Goal: Communication & Community: Answer question/provide support

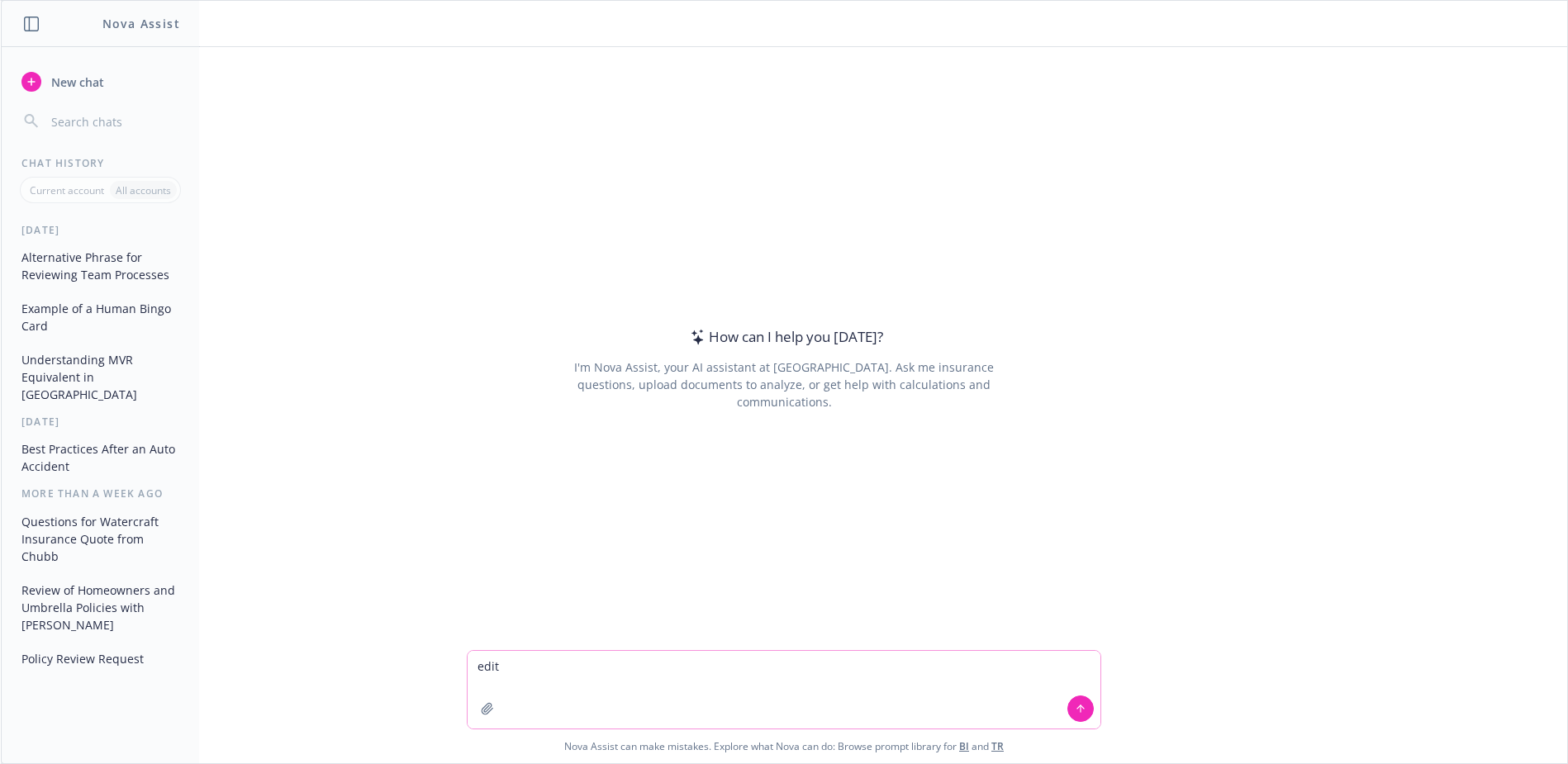
click at [544, 678] on textarea "edit" at bounding box center [784, 689] width 632 height 78
paste textarea "Hi [PERSON_NAME], Thanks for your time [DATE]; it was a pleasure speaking with …"
type textarea "edit Hi [PERSON_NAME], Thanks for your time [DATE]; it was a pleasure speaking …"
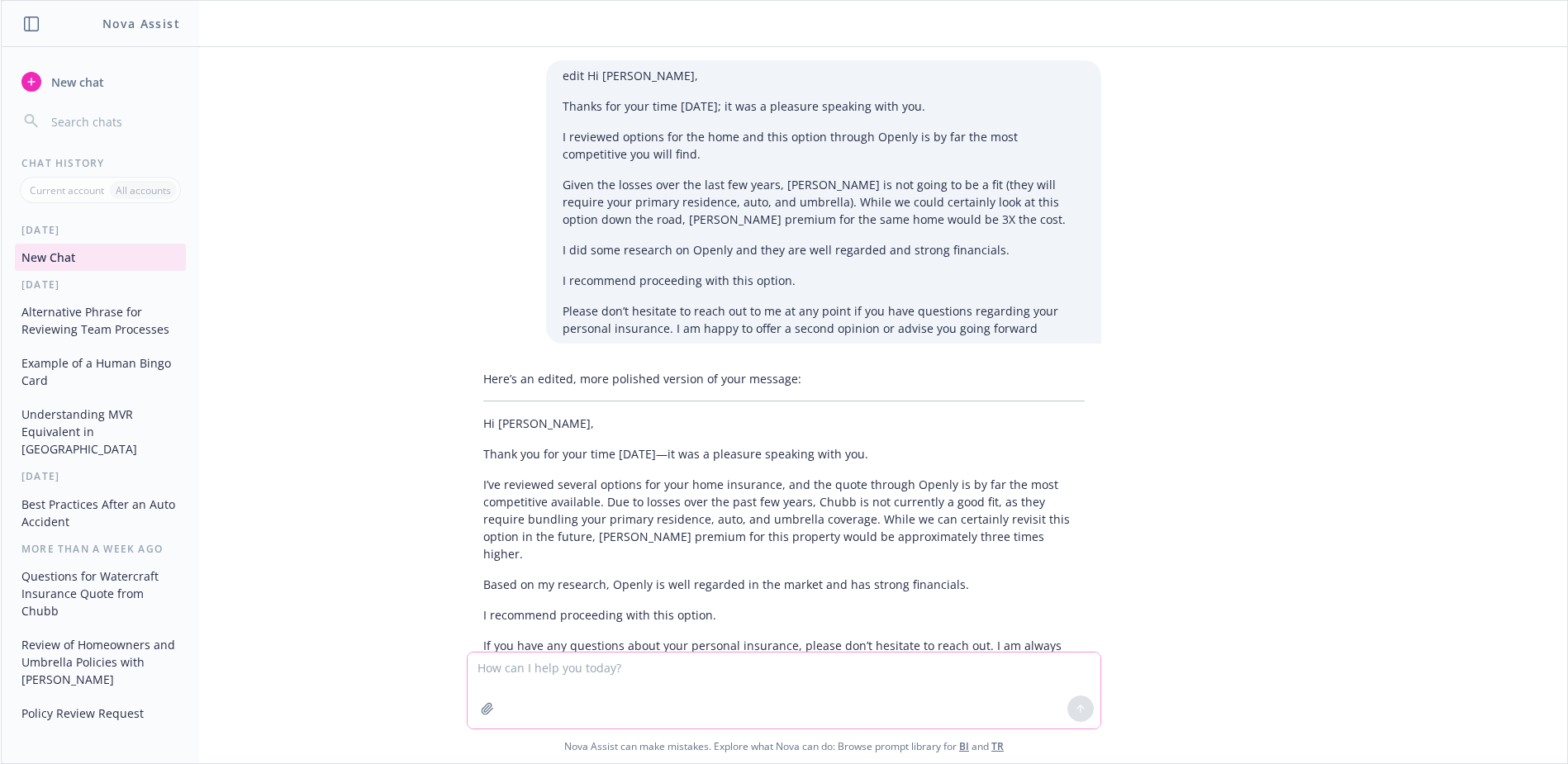
scroll to position [95, 0]
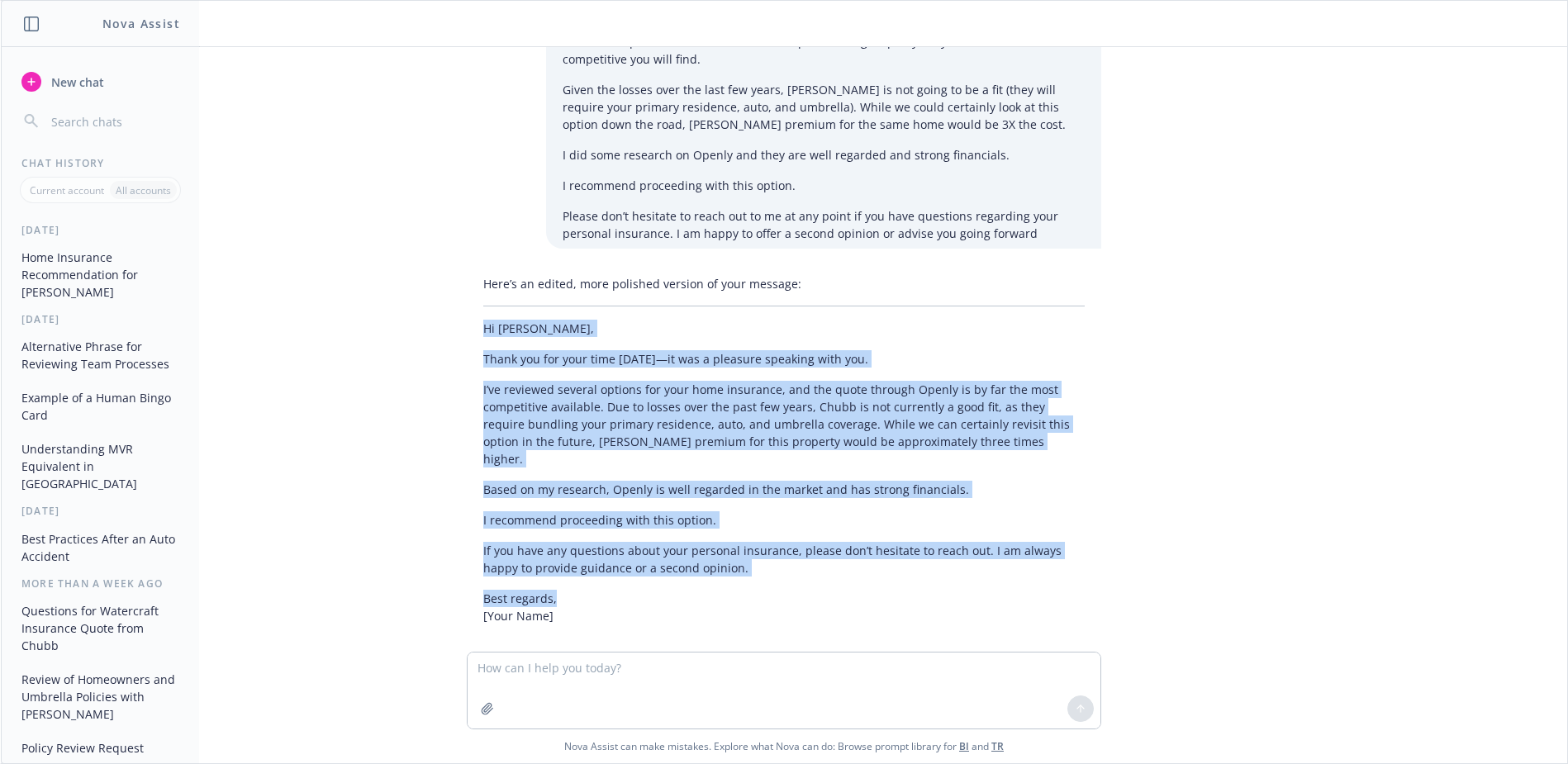
drag, startPoint x: 471, startPoint y: 326, endPoint x: 727, endPoint y: 574, distance: 356.4
click at [727, 574] on div "Here’s an edited, more polished version of your message: Hi [PERSON_NAME], Than…" at bounding box center [784, 450] width 634 height 362
copy div "Hi [PERSON_NAME], Thank you for your time [DATE]—it was a pleasure speaking wit…"
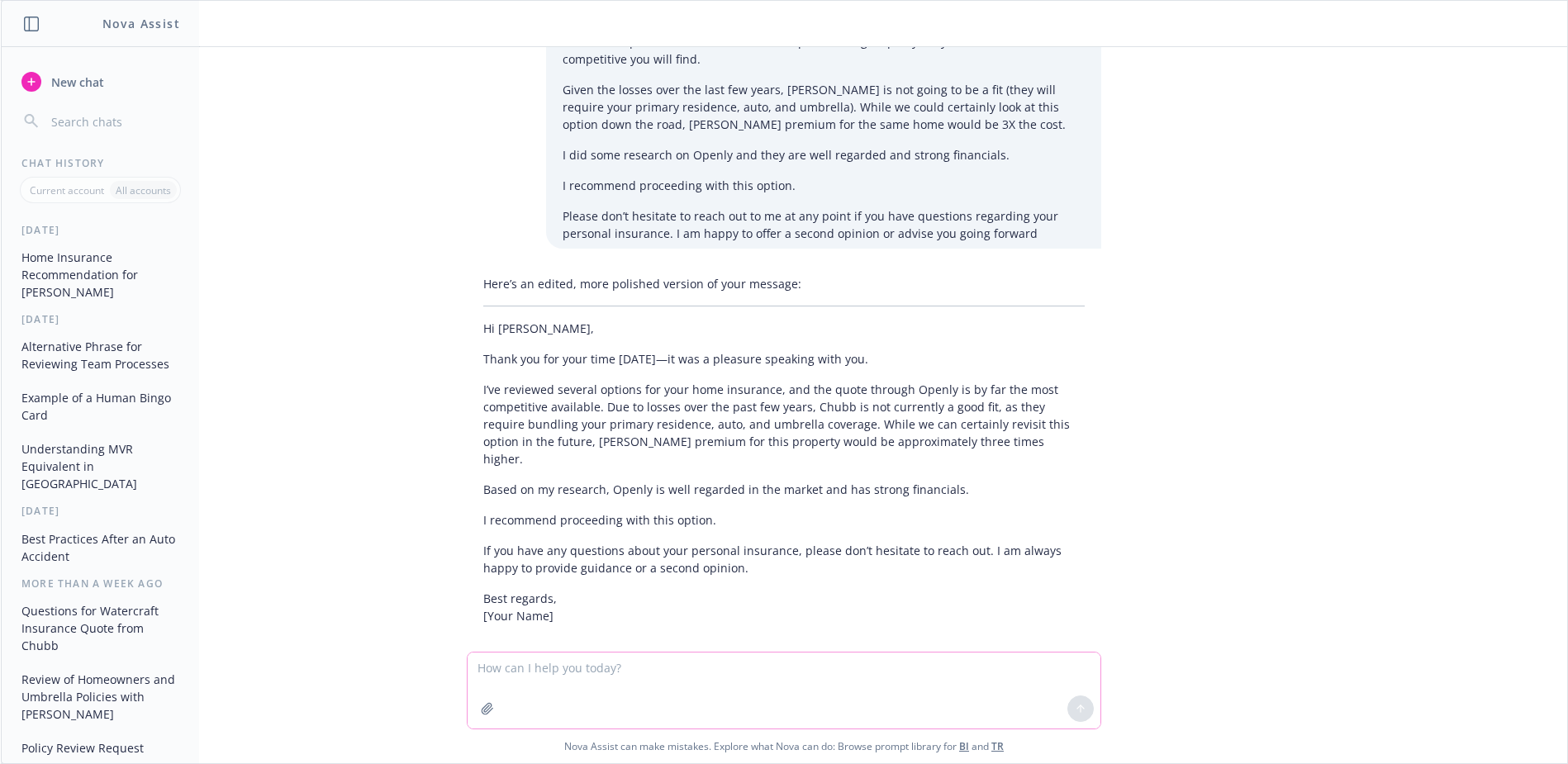
click at [504, 664] on textarea at bounding box center [784, 690] width 632 height 76
paste textarea "Hi [PERSON_NAME], I will go ahead and approve your time off request for [DATE].…"
type textarea "edit Hi [PERSON_NAME], I will go ahead and approve your time off request for [D…"
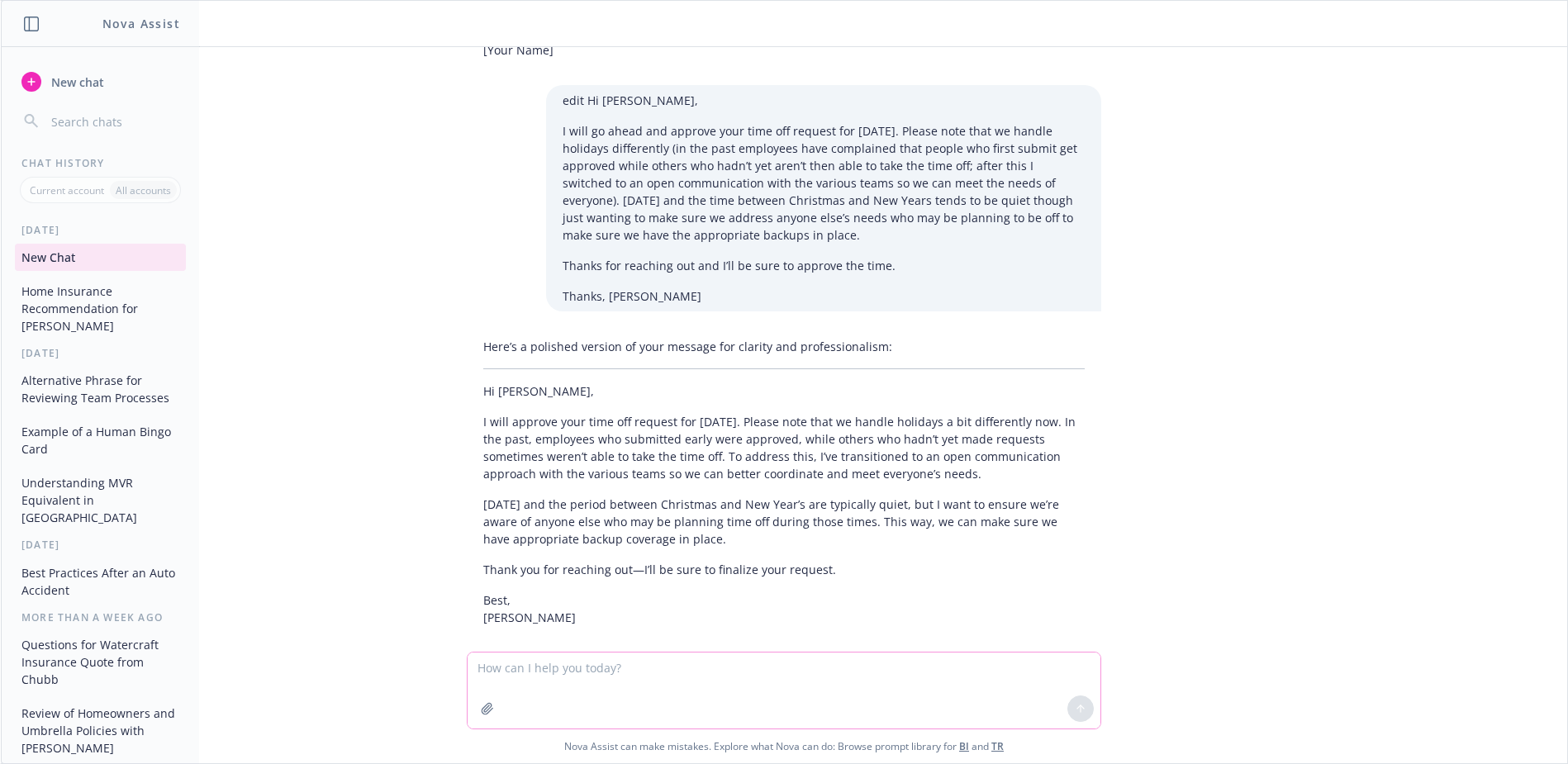
scroll to position [663, 0]
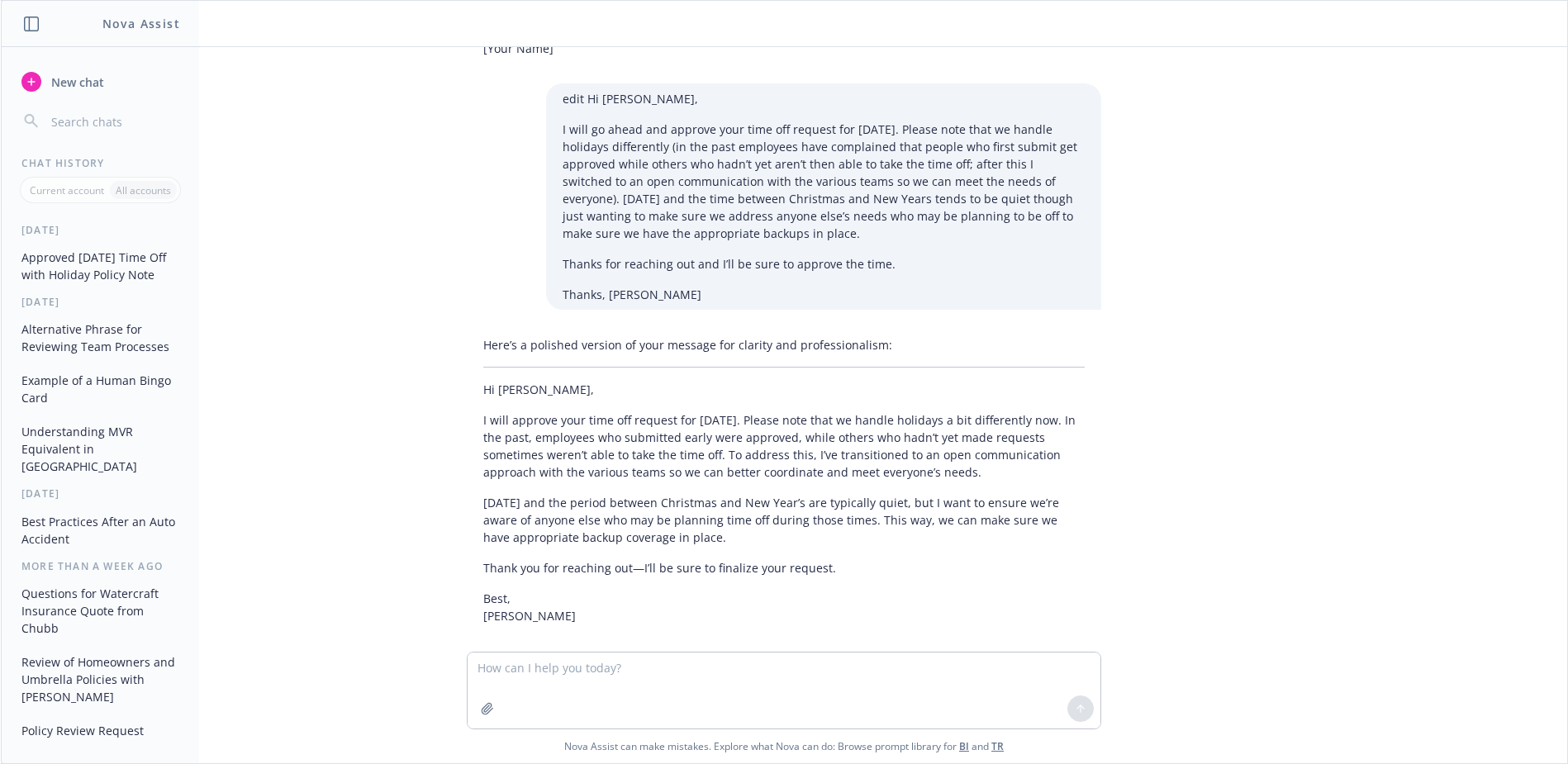
click at [468, 369] on div "Here’s a polished version of your message for clarity and professionalism: Hi […" at bounding box center [784, 480] width 634 height 301
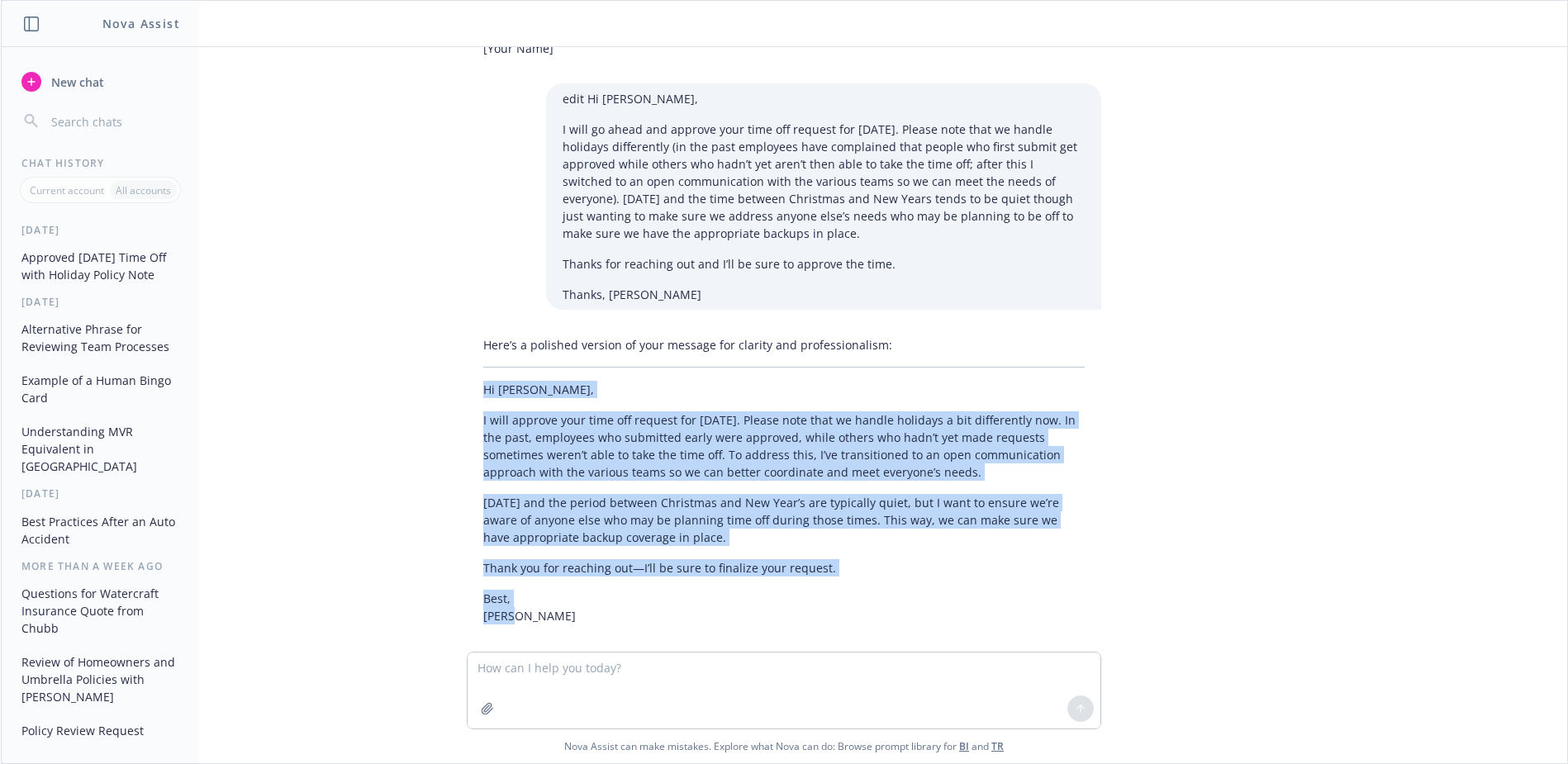
drag, startPoint x: 472, startPoint y: 369, endPoint x: 509, endPoint y: 594, distance: 228.0
click at [509, 594] on div "Here’s a polished version of your message for clarity and professionalism: Hi […" at bounding box center [784, 480] width 634 height 301
copy div "Hi [PERSON_NAME], I will approve your time off request for [DATE]. Please note …"
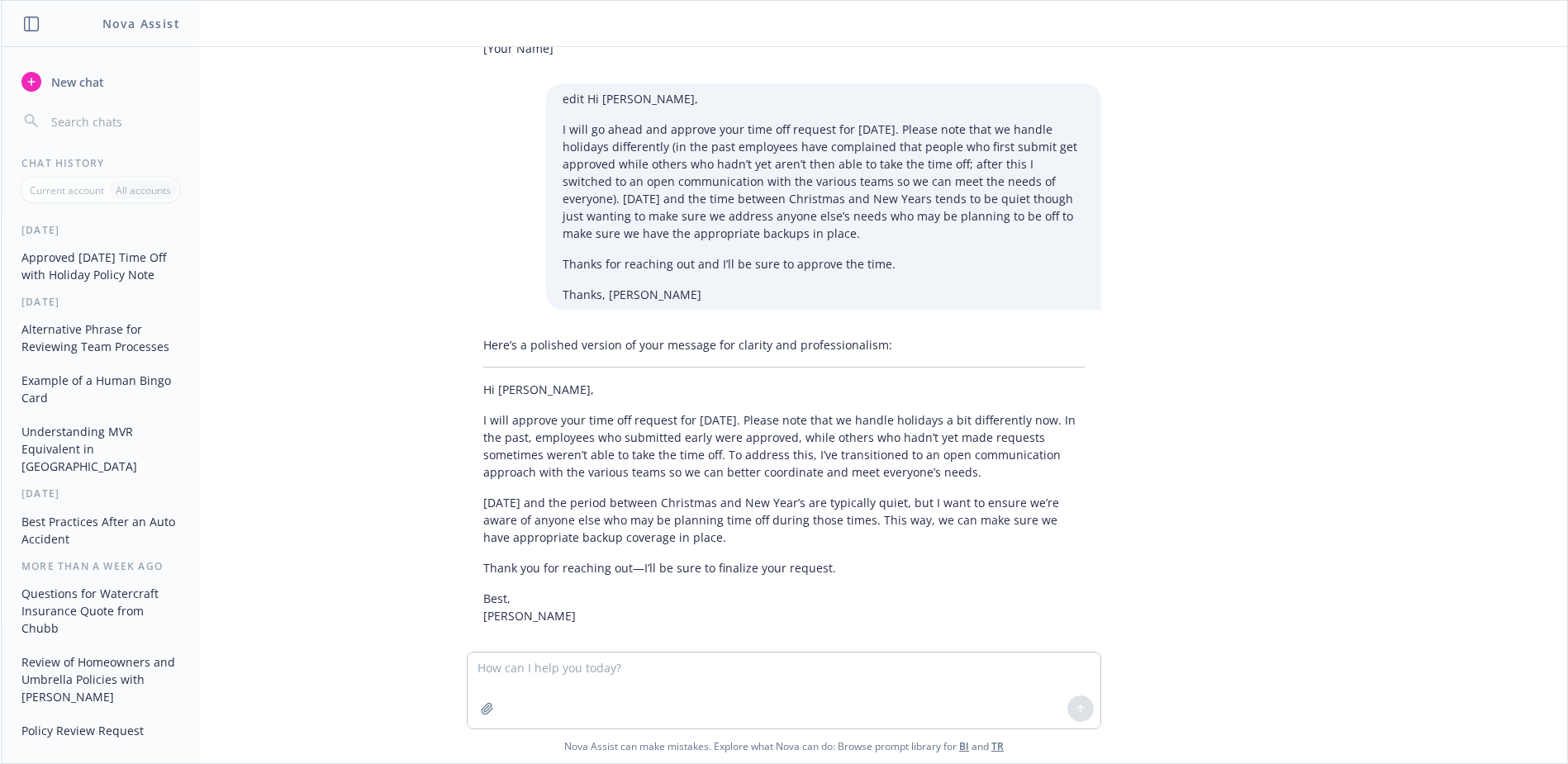
click at [196, 559] on div "More than a week ago" at bounding box center [100, 566] width 198 height 14
click at [496, 670] on textarea at bounding box center [784, 690] width 632 height 76
type textarea "what is the total cost of losses in the palisades fire"
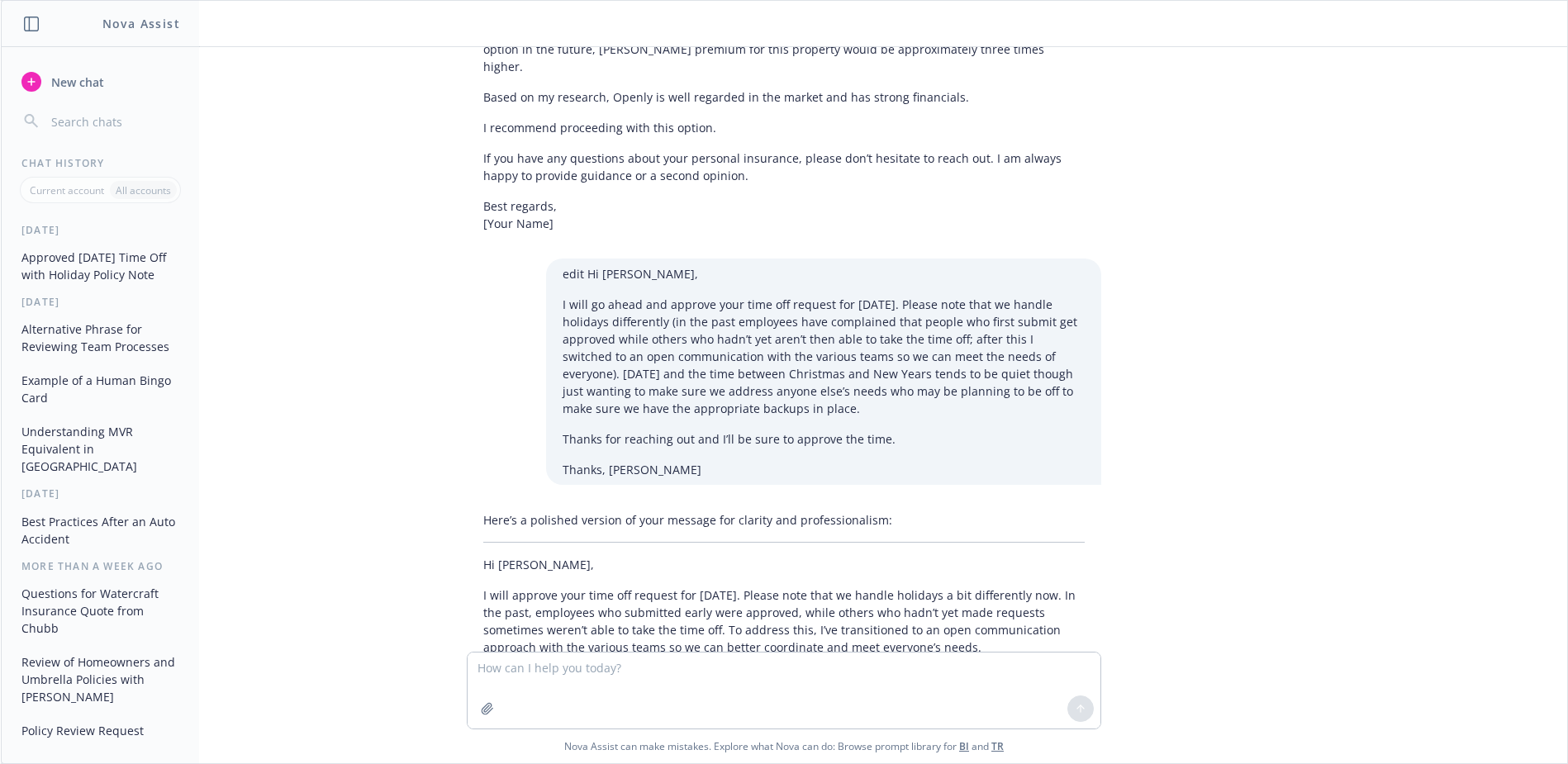
scroll to position [0, 0]
